Goal: Task Accomplishment & Management: Manage account settings

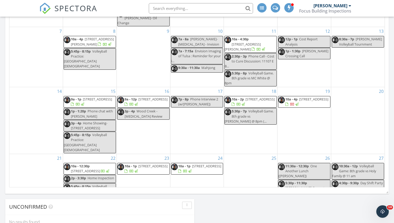
scroll to position [52, 0]
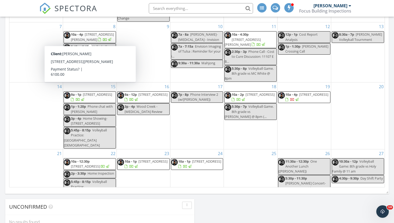
click at [101, 35] on span "3350 Pinnacle Hills Pkwy, Rogers 72758" at bounding box center [92, 37] width 43 height 10
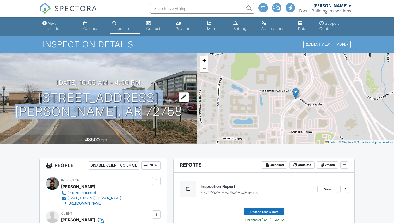
drag, startPoint x: 154, startPoint y: 109, endPoint x: 162, endPoint y: 114, distance: 8.6
click at [162, 114] on div "[DATE] 10:00 am - 4:00 pm [STREET_ADDRESS] [PERSON_NAME], AR 72758" at bounding box center [98, 98] width 197 height 39
